Goal: Register for event/course

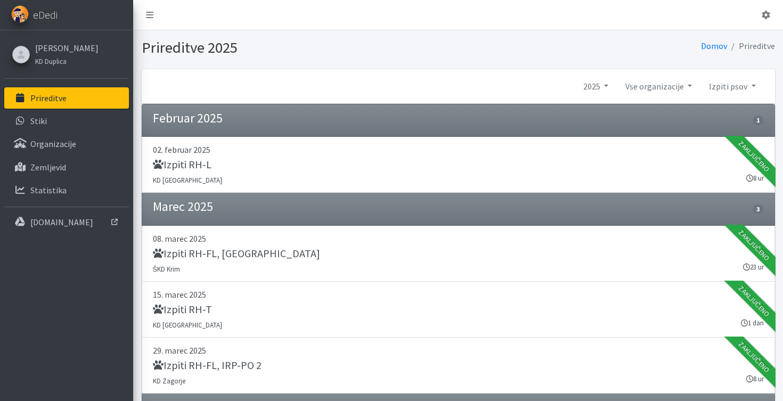
scroll to position [513, 0]
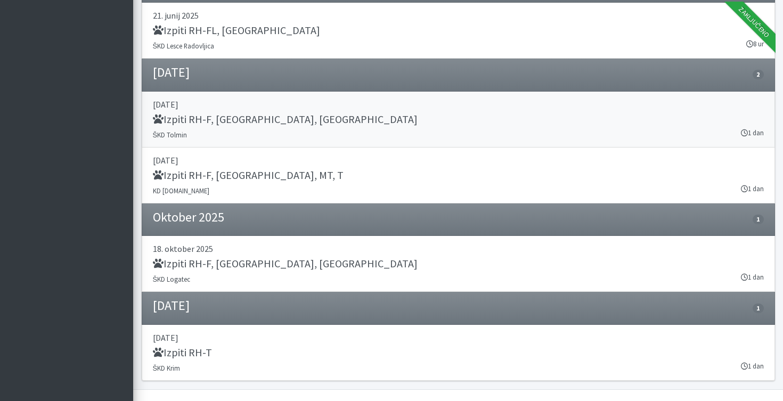
click at [202, 119] on h5 "Izpiti RH-F, FL, MT" at bounding box center [285, 119] width 265 height 13
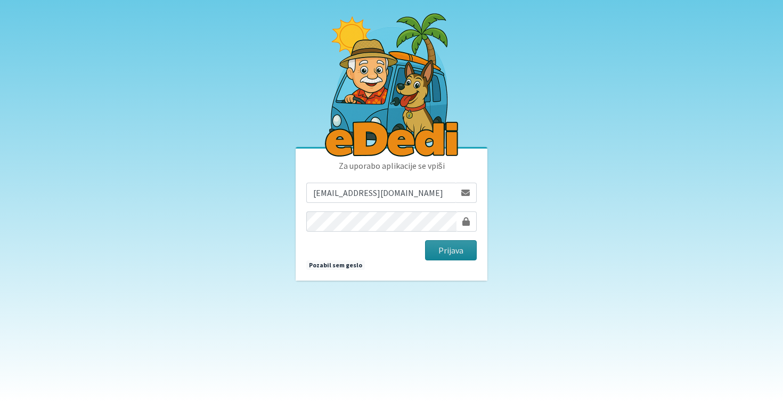
click at [447, 254] on button "Prijava" at bounding box center [451, 250] width 52 height 20
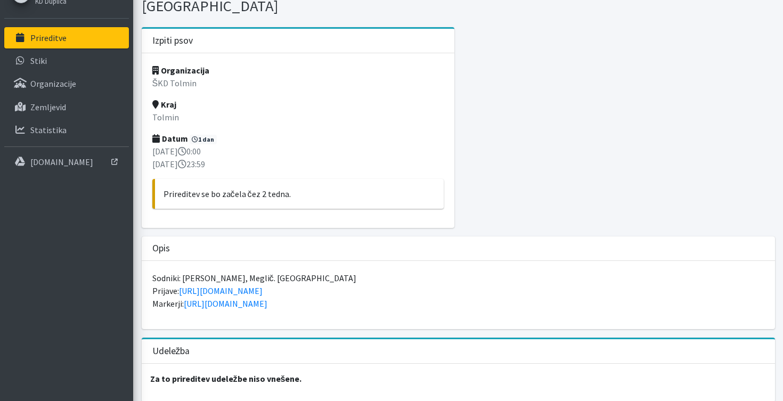
scroll to position [64, 0]
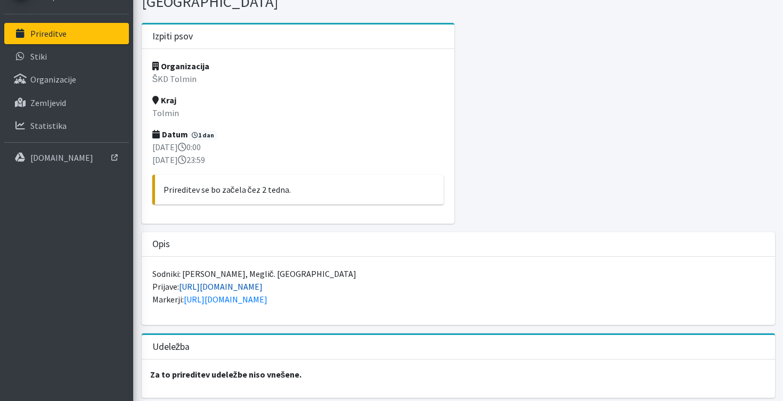
click at [263, 281] on link "https://forms.gle/qE7Txk2kKTzmKSvC8" at bounding box center [221, 286] width 84 height 11
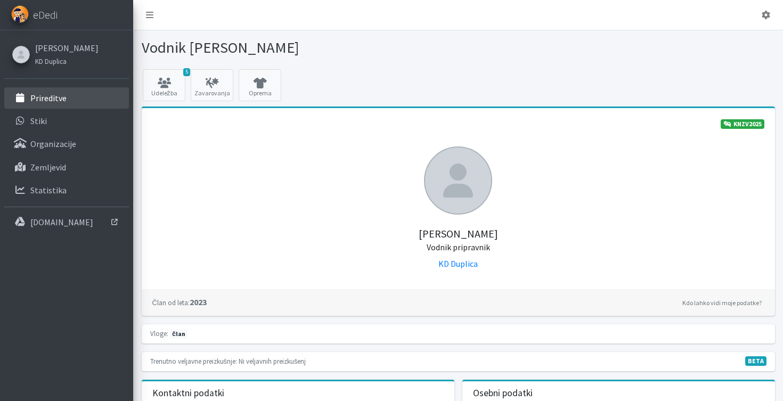
click at [48, 103] on p "Prireditve" at bounding box center [48, 98] width 36 height 11
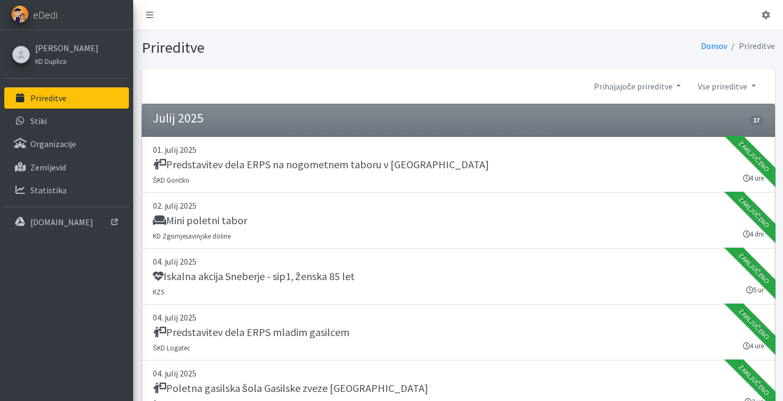
click at [739, 46] on li "Prireditve" at bounding box center [751, 45] width 48 height 15
click at [722, 46] on link "Domov" at bounding box center [714, 45] width 26 height 11
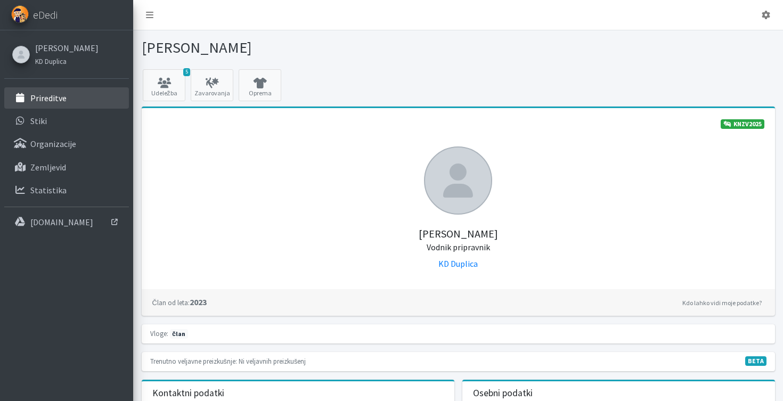
click at [59, 102] on p "Prireditve" at bounding box center [48, 98] width 36 height 11
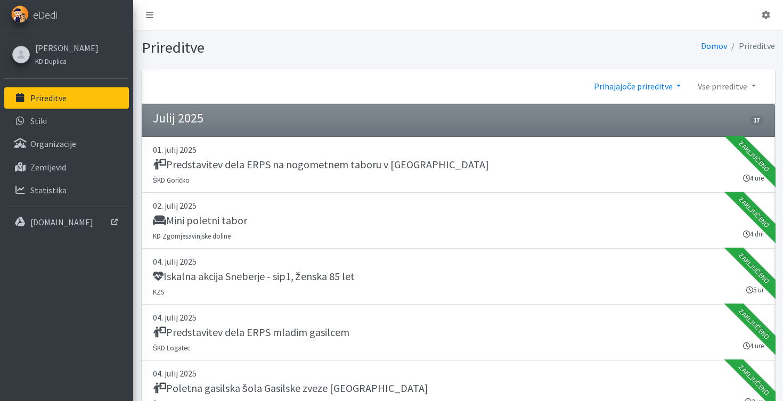
click at [653, 81] on link "Prihajajoče prireditve" at bounding box center [637, 86] width 104 height 21
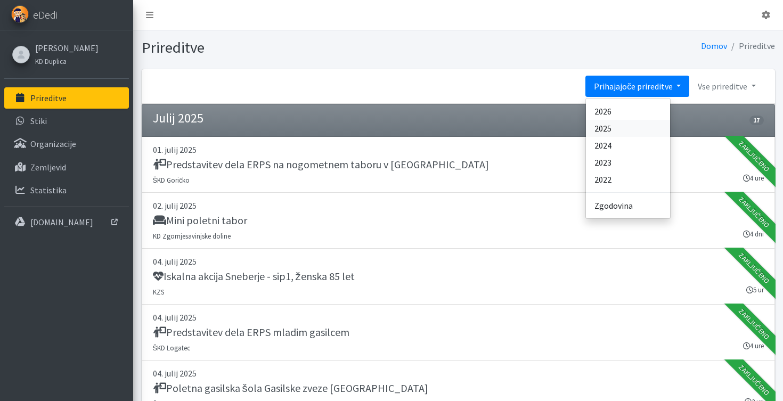
click at [630, 129] on link "2025" at bounding box center [628, 128] width 84 height 17
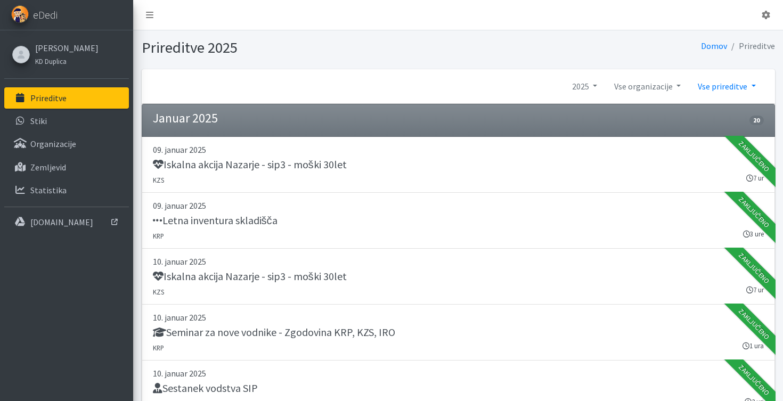
click at [721, 91] on link "Vse prireditve" at bounding box center [726, 86] width 75 height 21
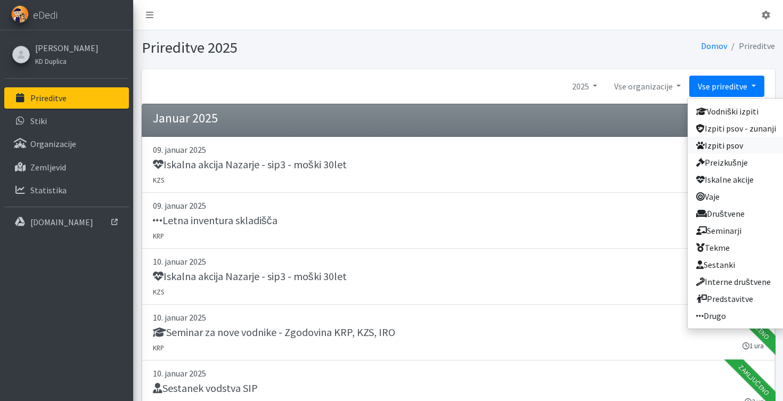
click at [735, 149] on link "Izpiti psov" at bounding box center [736, 145] width 97 height 17
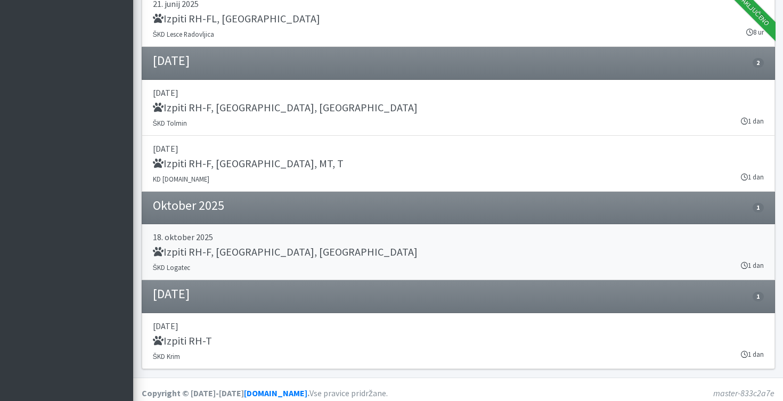
scroll to position [531, 0]
